Goal: Navigation & Orientation: Find specific page/section

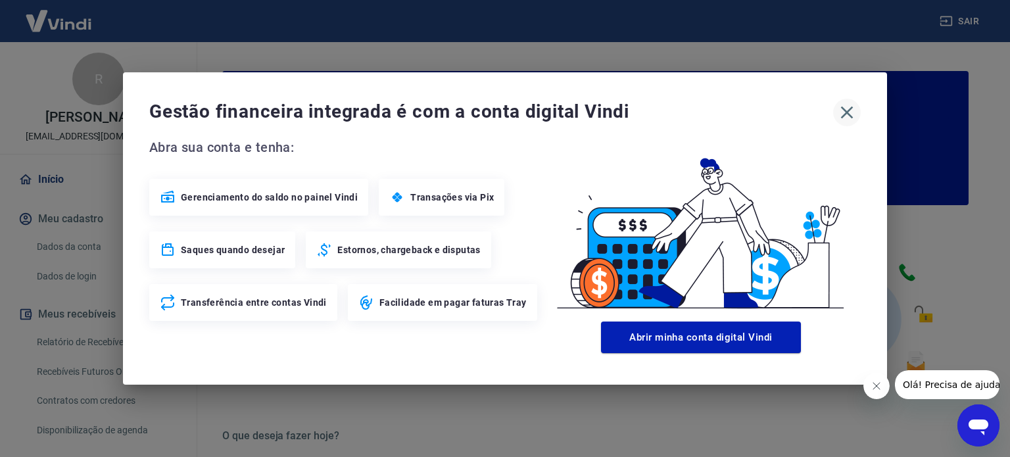
click at [856, 114] on icon "button" at bounding box center [846, 112] width 21 height 21
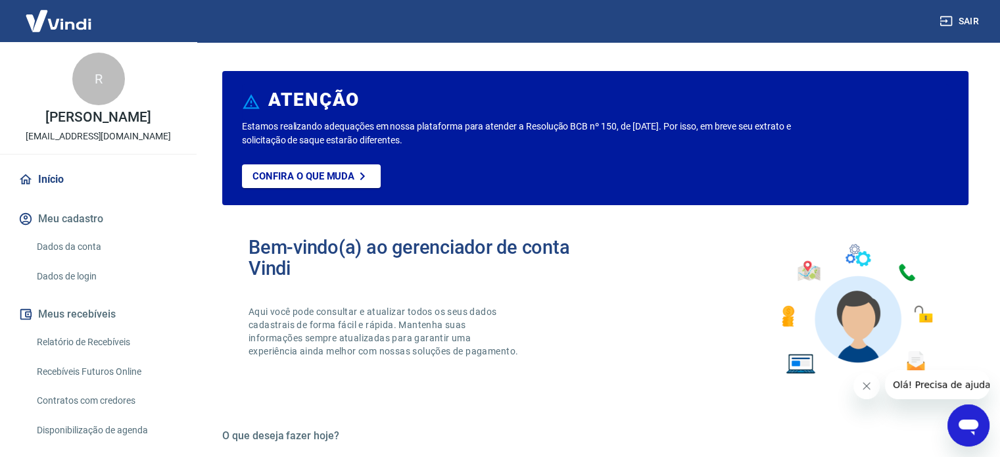
click at [53, 30] on img at bounding box center [58, 21] width 85 height 40
click at [28, 22] on img at bounding box center [58, 21] width 85 height 40
click at [66, 16] on img at bounding box center [58, 21] width 85 height 40
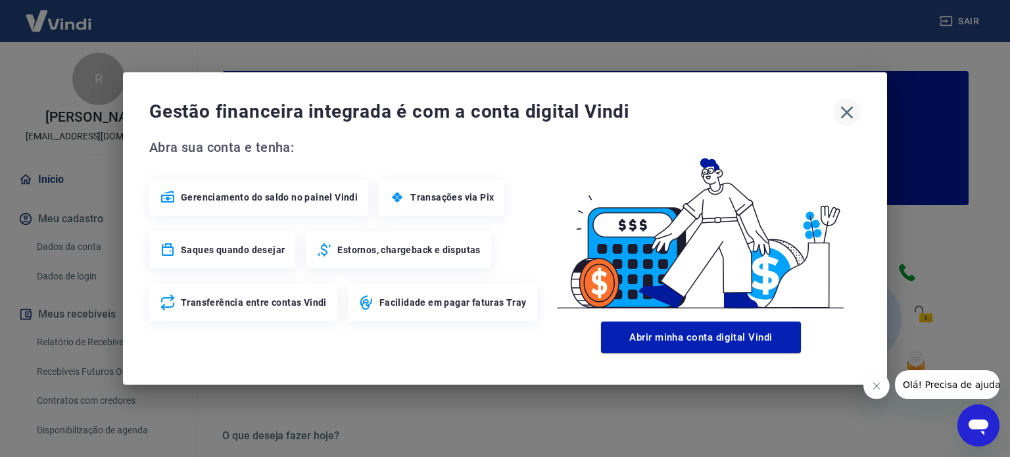
click at [847, 108] on icon "button" at bounding box center [846, 112] width 21 height 21
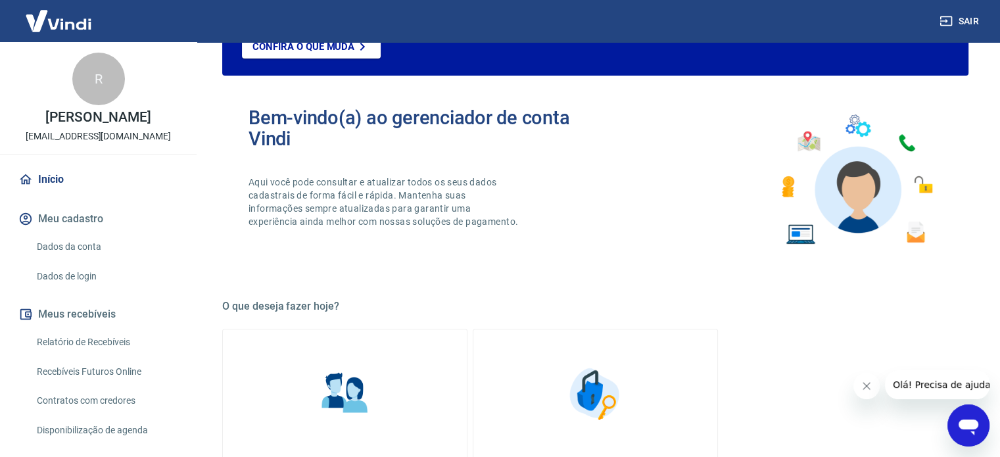
scroll to position [197, 0]
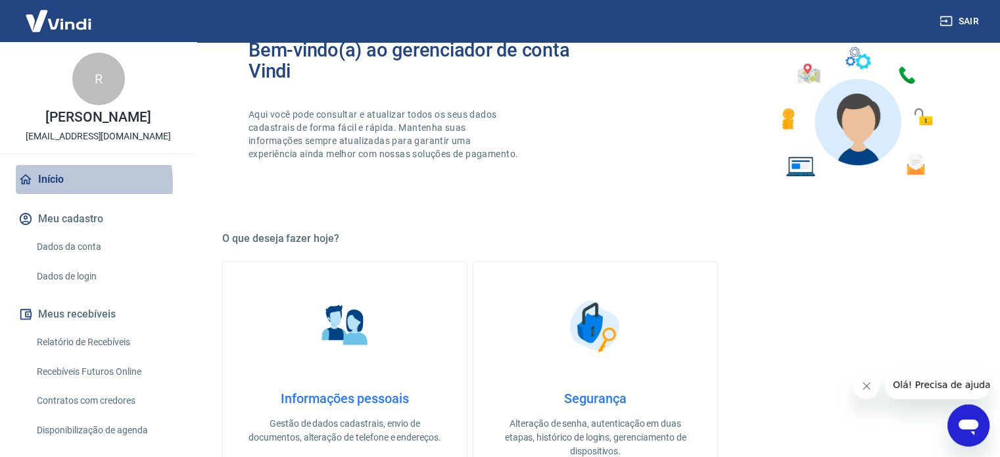
click at [50, 183] on link "Início" at bounding box center [98, 179] width 165 height 29
